Goal: Transaction & Acquisition: Purchase product/service

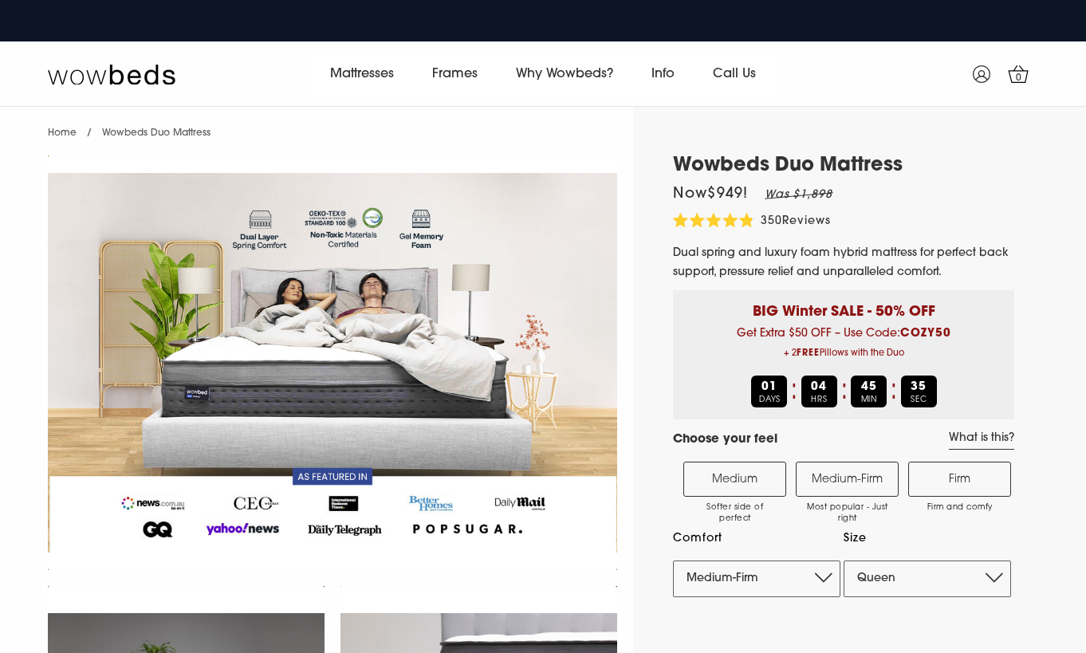
select select "Medium-Firm"
select select "Queen"
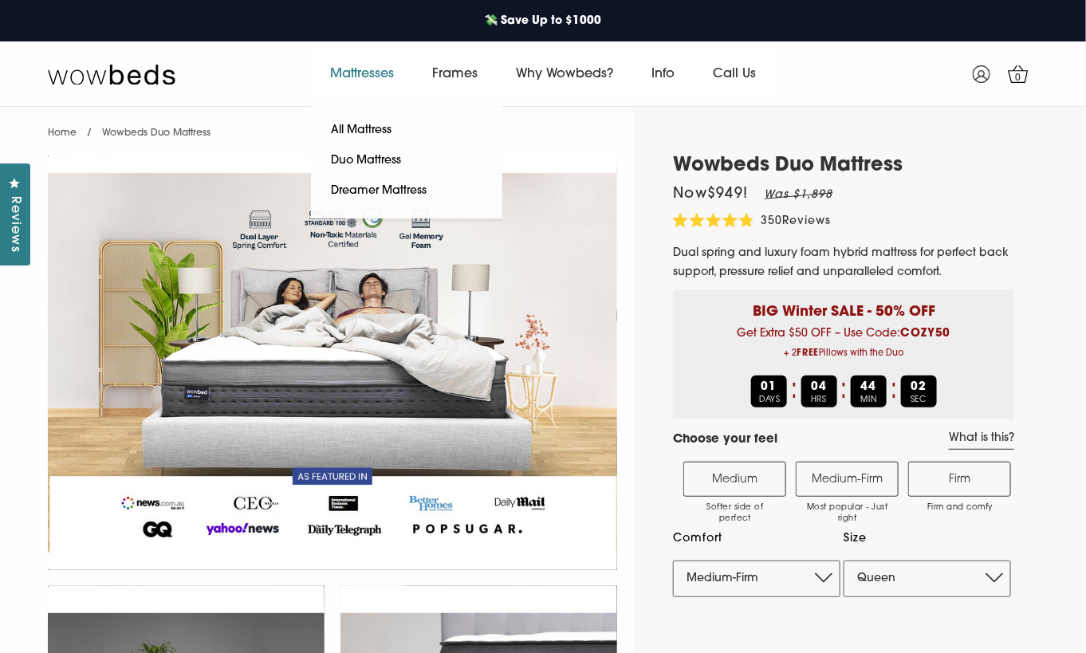
click at [369, 66] on link "Mattresses" at bounding box center [362, 74] width 102 height 45
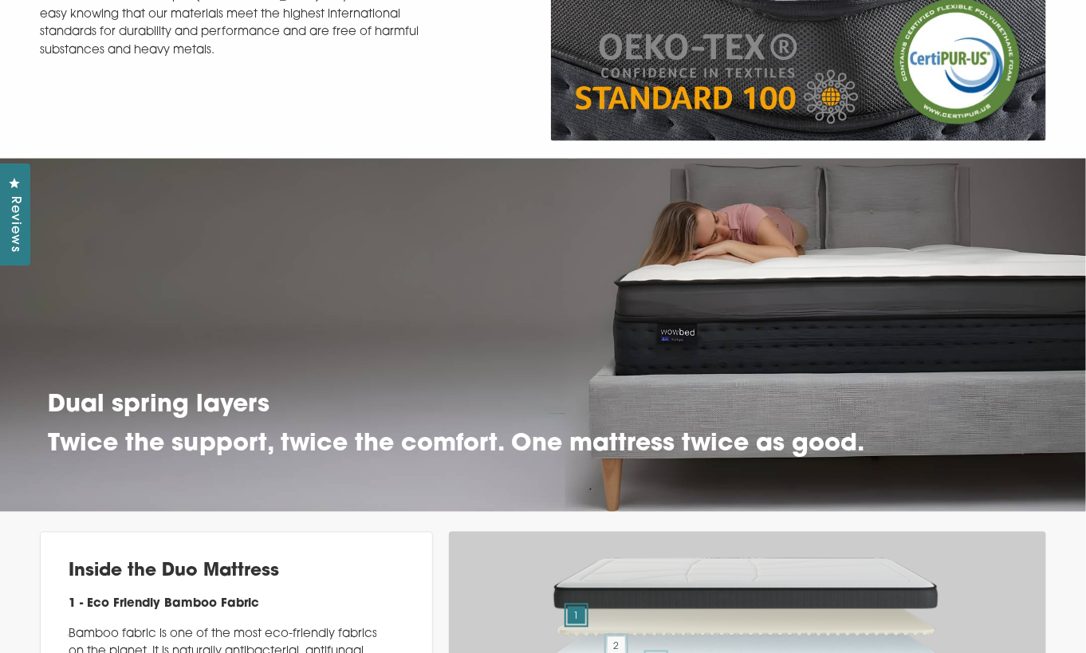
scroll to position [8128, 0]
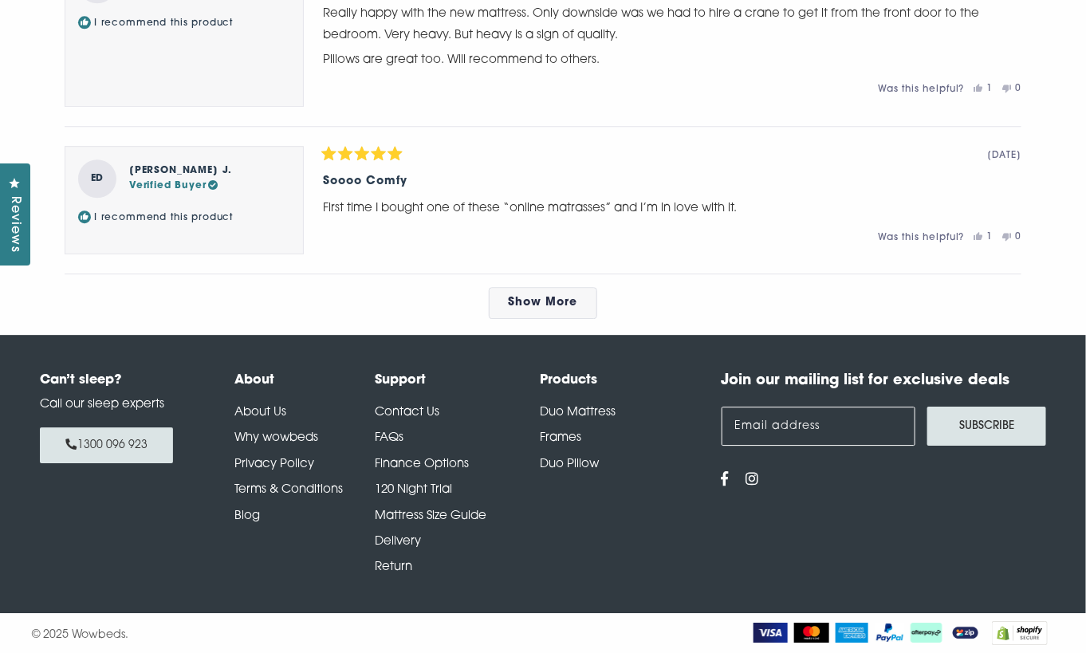
click at [244, 411] on link "About Us" at bounding box center [260, 413] width 52 height 12
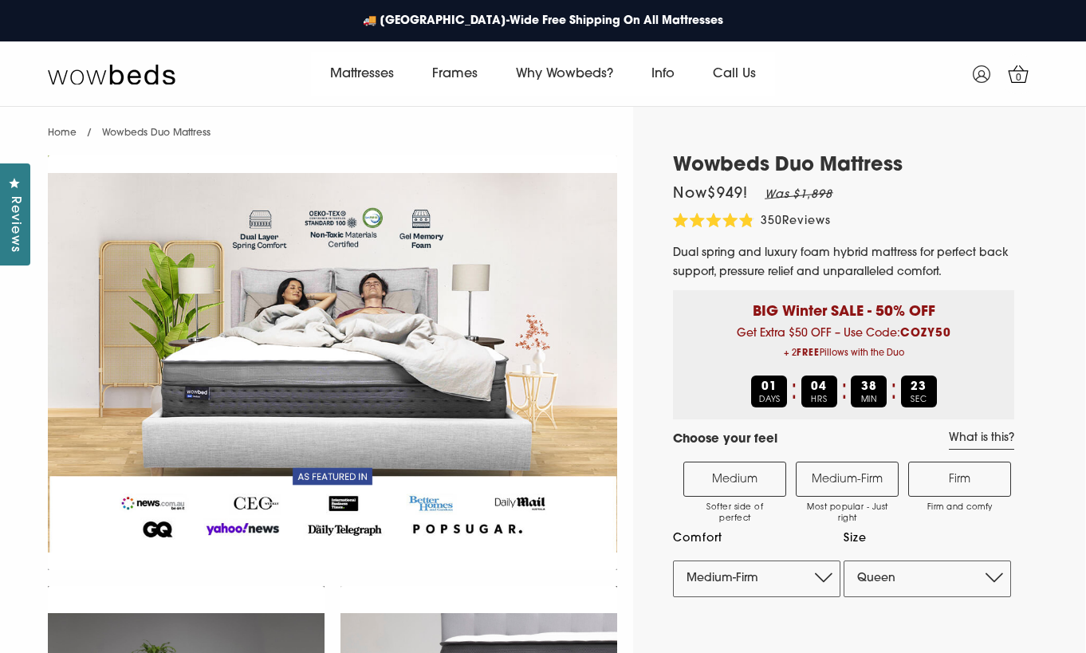
select select "Medium-Firm"
select select "Queen"
click at [328, 478] on img at bounding box center [332, 362] width 569 height 415
